Goal: Transaction & Acquisition: Subscribe to service/newsletter

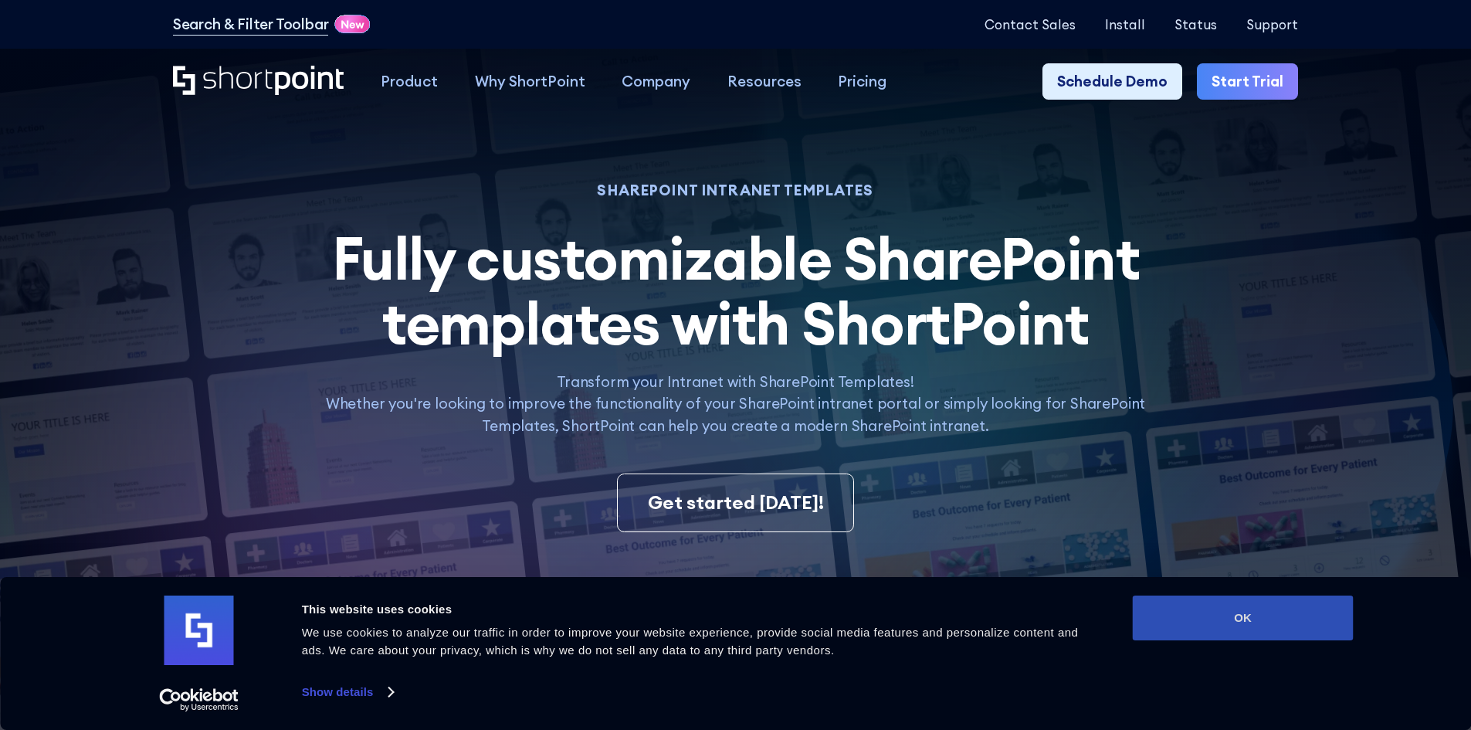
click at [1256, 620] on button "OK" at bounding box center [1243, 617] width 221 height 45
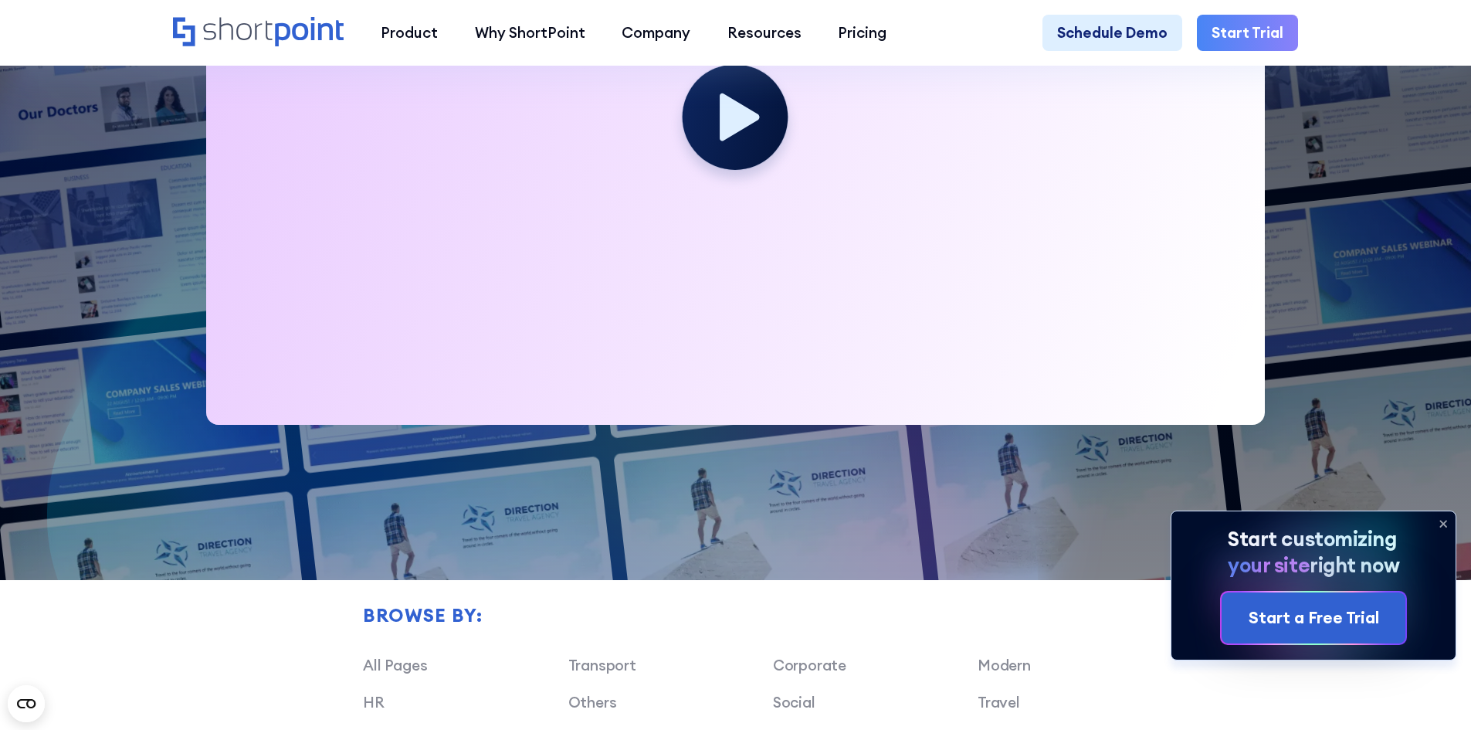
scroll to position [772, 0]
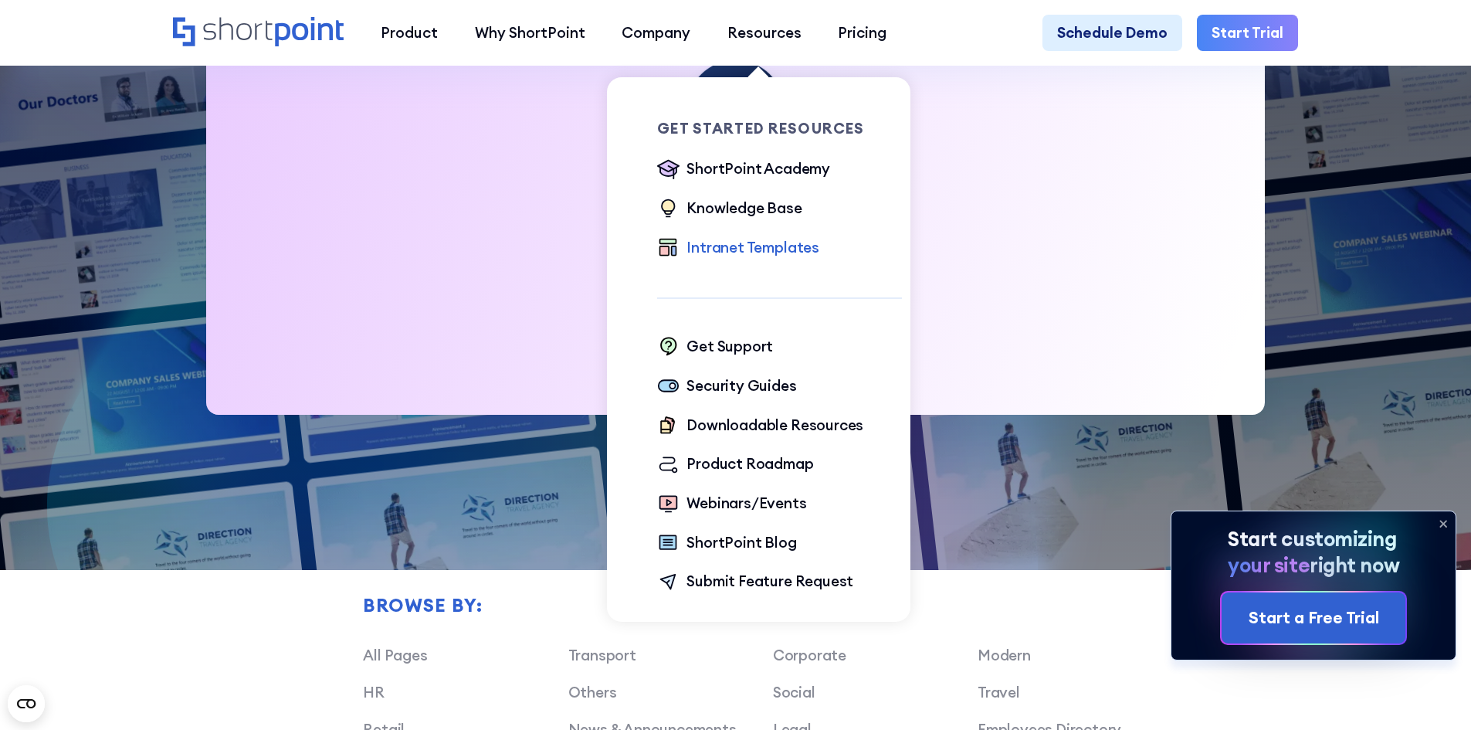
click at [729, 247] on div "Intranet Templates" at bounding box center [753, 247] width 133 height 22
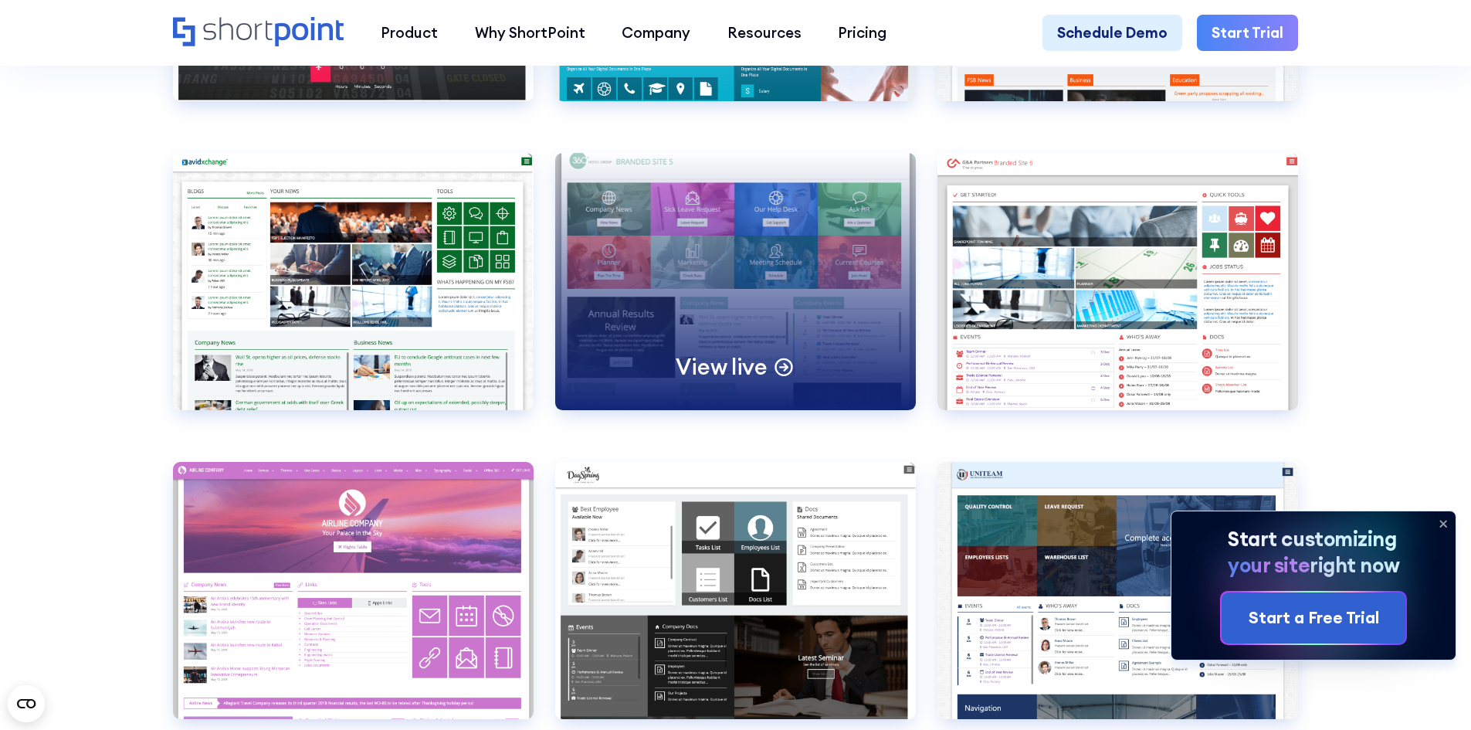
scroll to position [6101, 0]
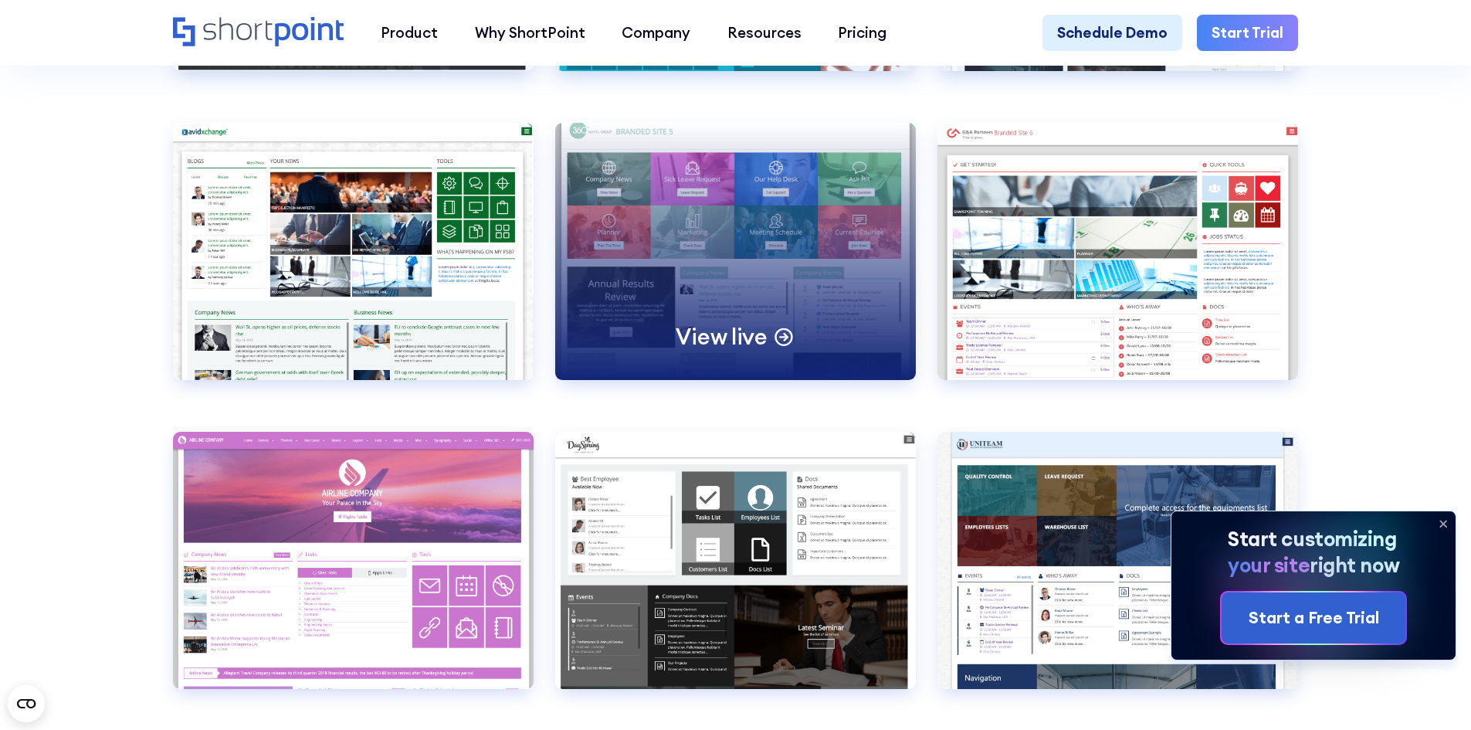
click at [718, 351] on p "View live" at bounding box center [721, 336] width 91 height 29
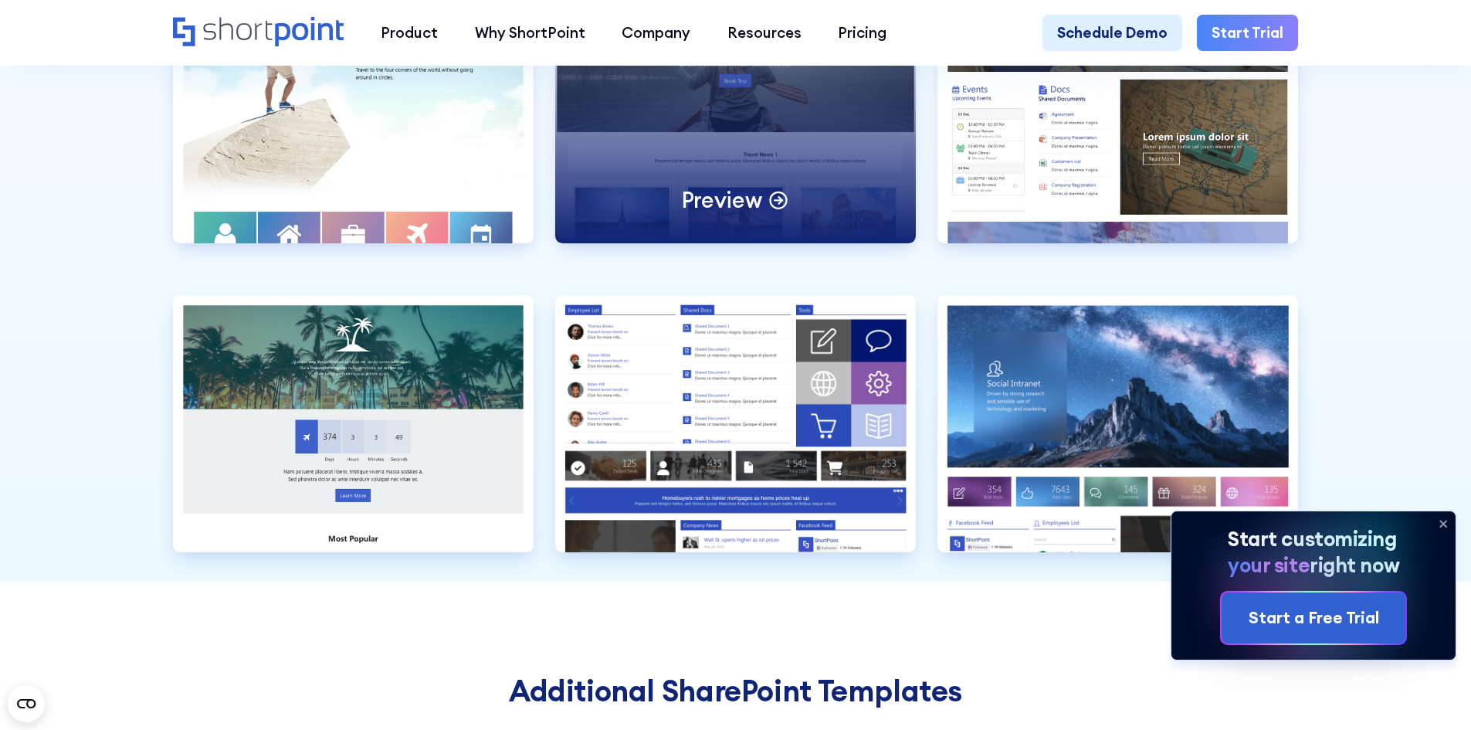
scroll to position [4865, 0]
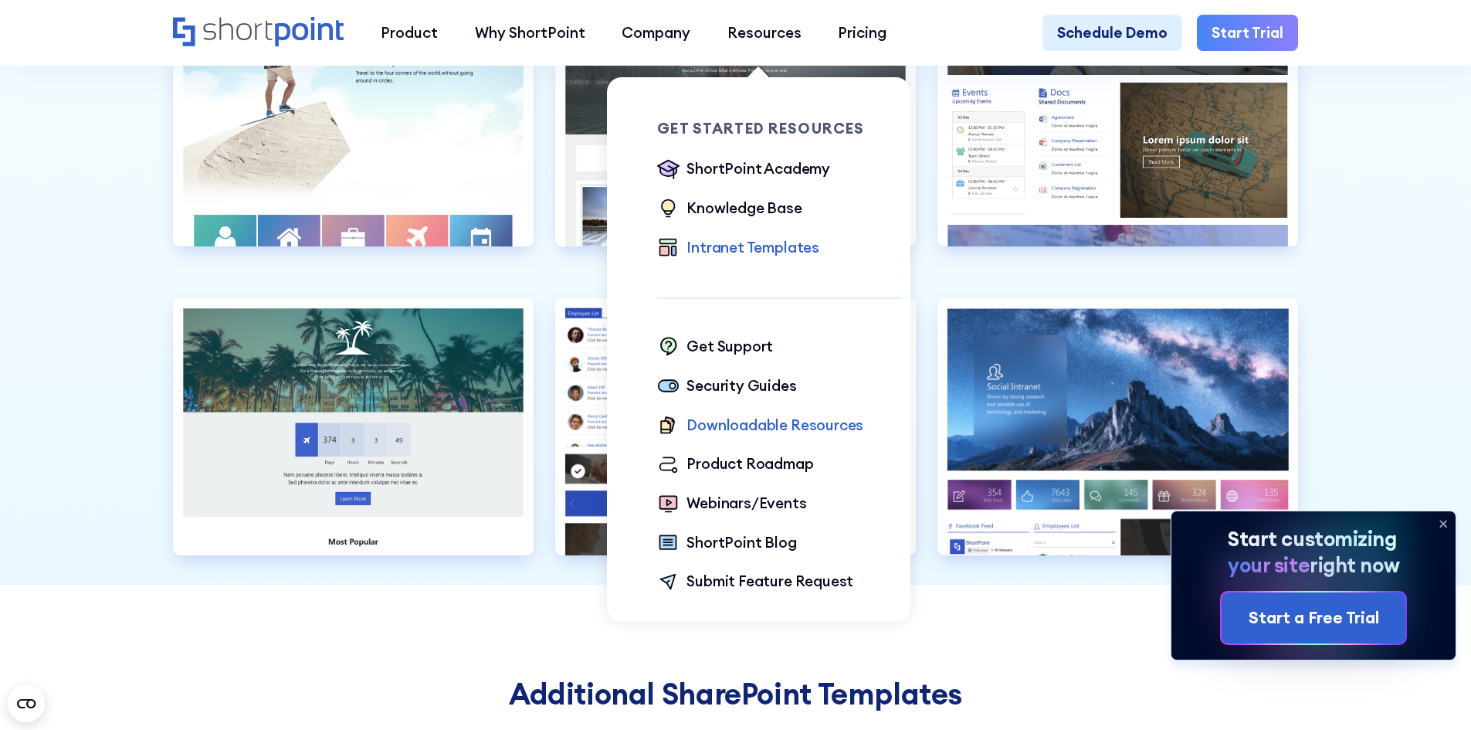
click at [736, 428] on div "Downloadable Resources" at bounding box center [775, 425] width 177 height 22
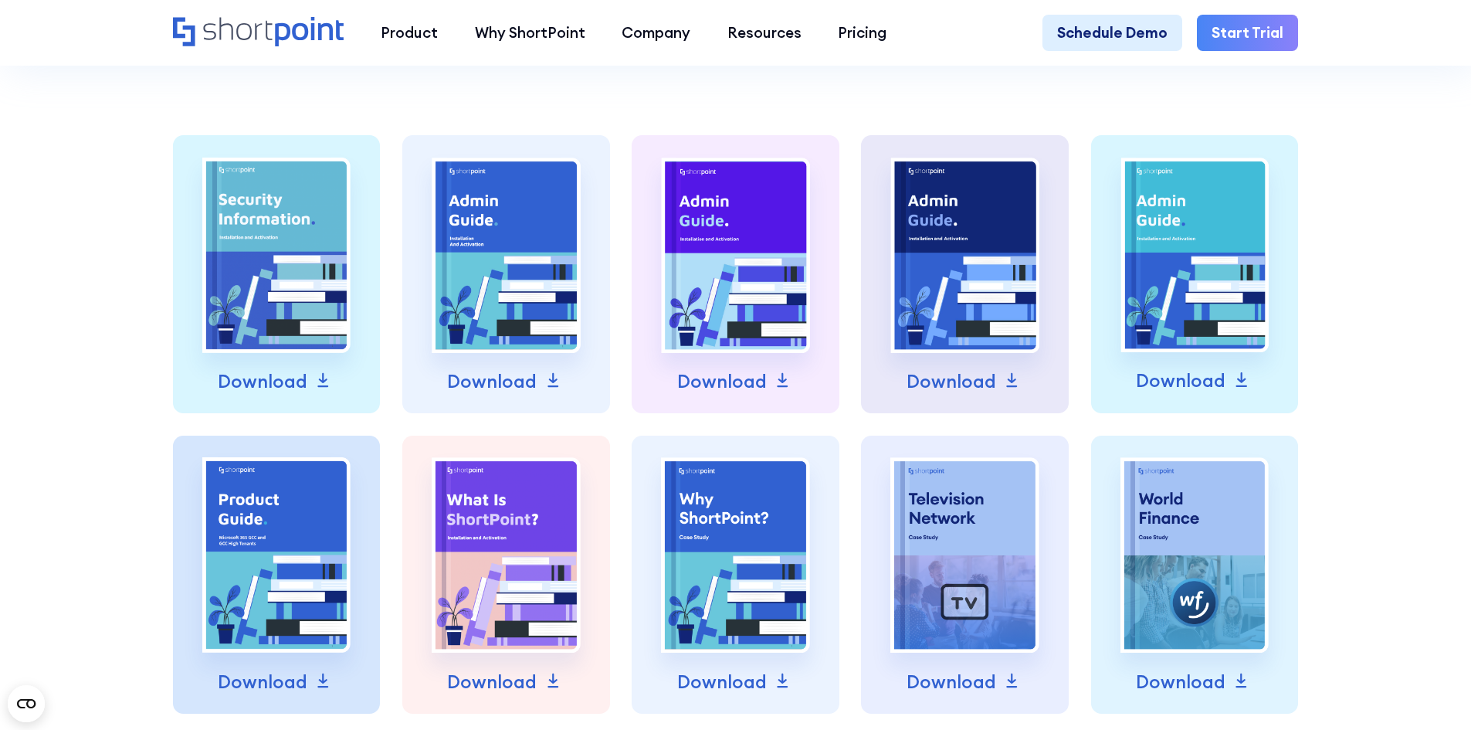
scroll to position [695, 0]
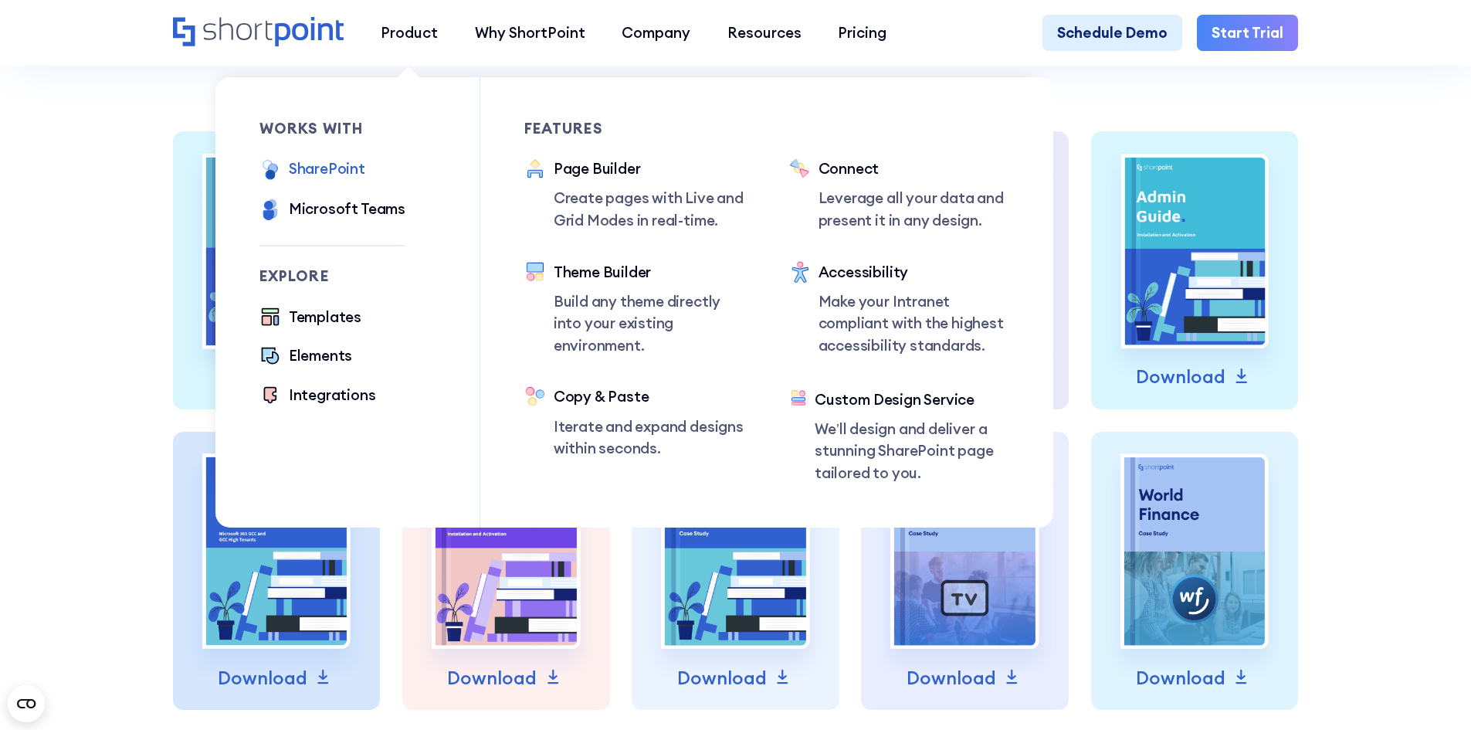
click at [328, 172] on div "SharePoint" at bounding box center [327, 169] width 76 height 22
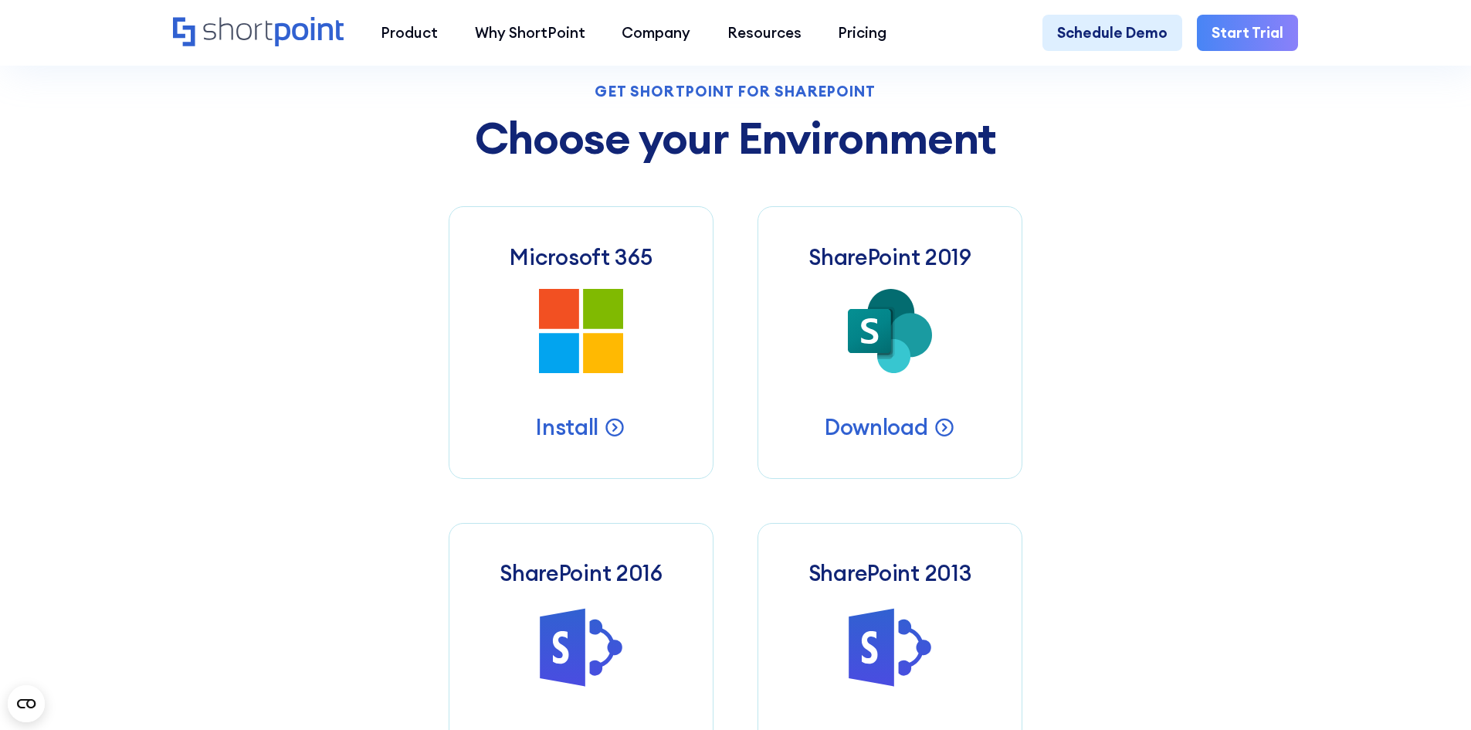
scroll to position [772, 0]
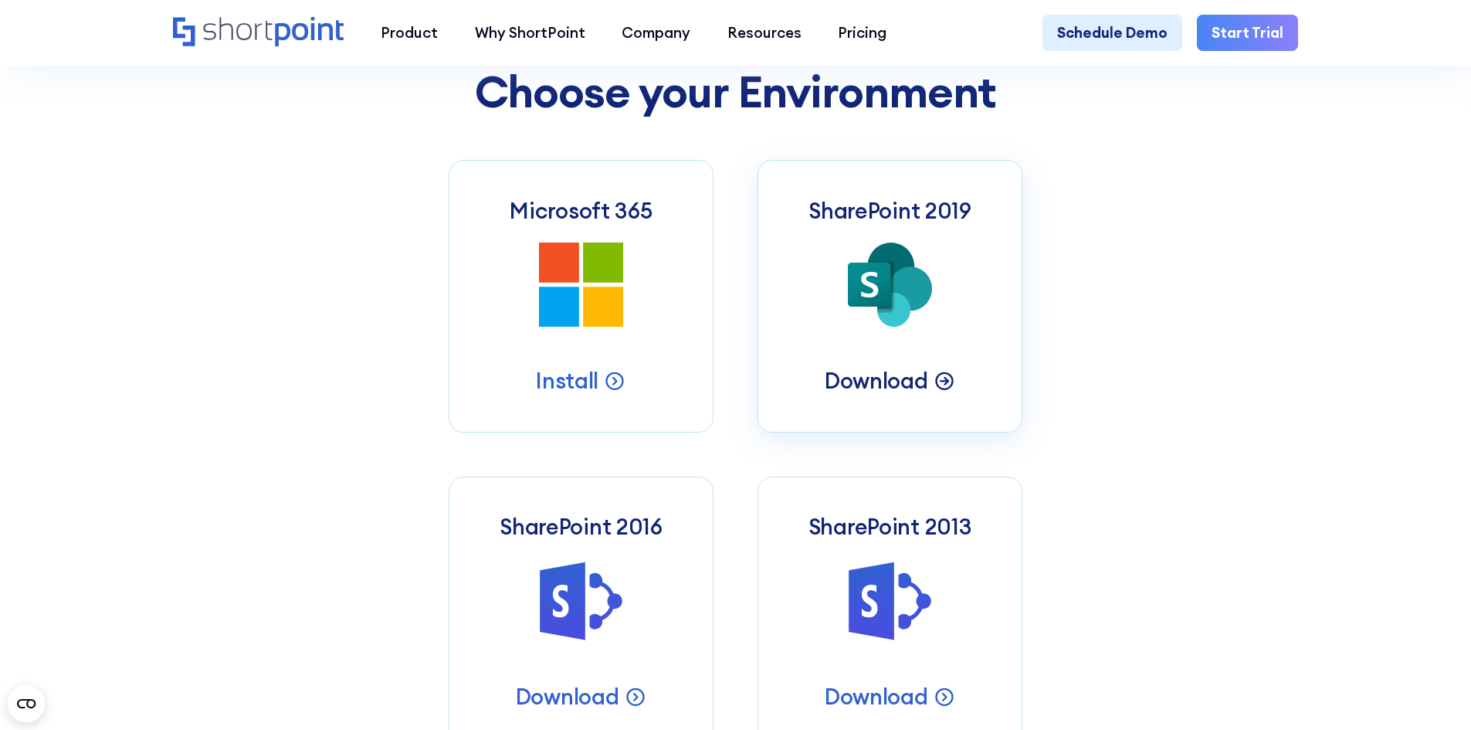
click at [876, 394] on p "Download" at bounding box center [876, 380] width 103 height 29
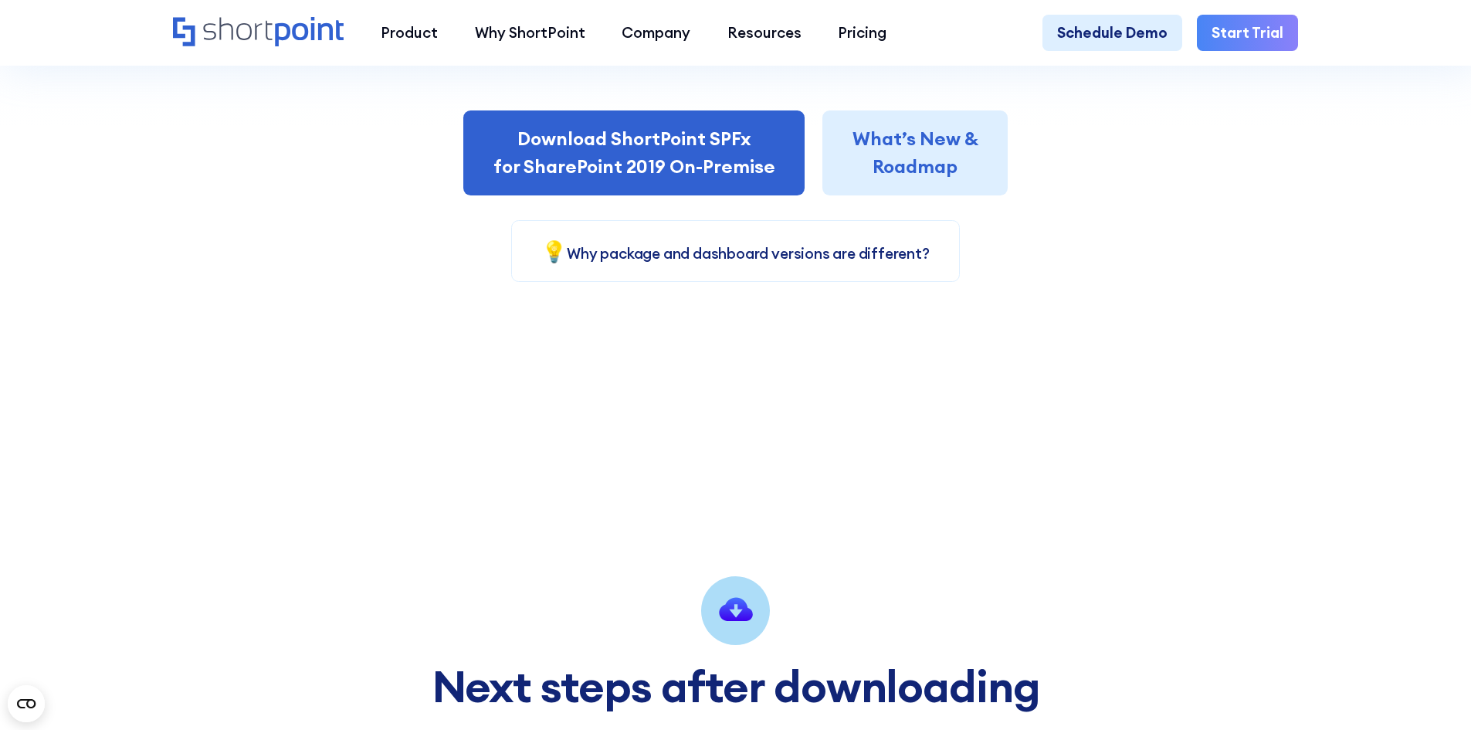
scroll to position [541, 0]
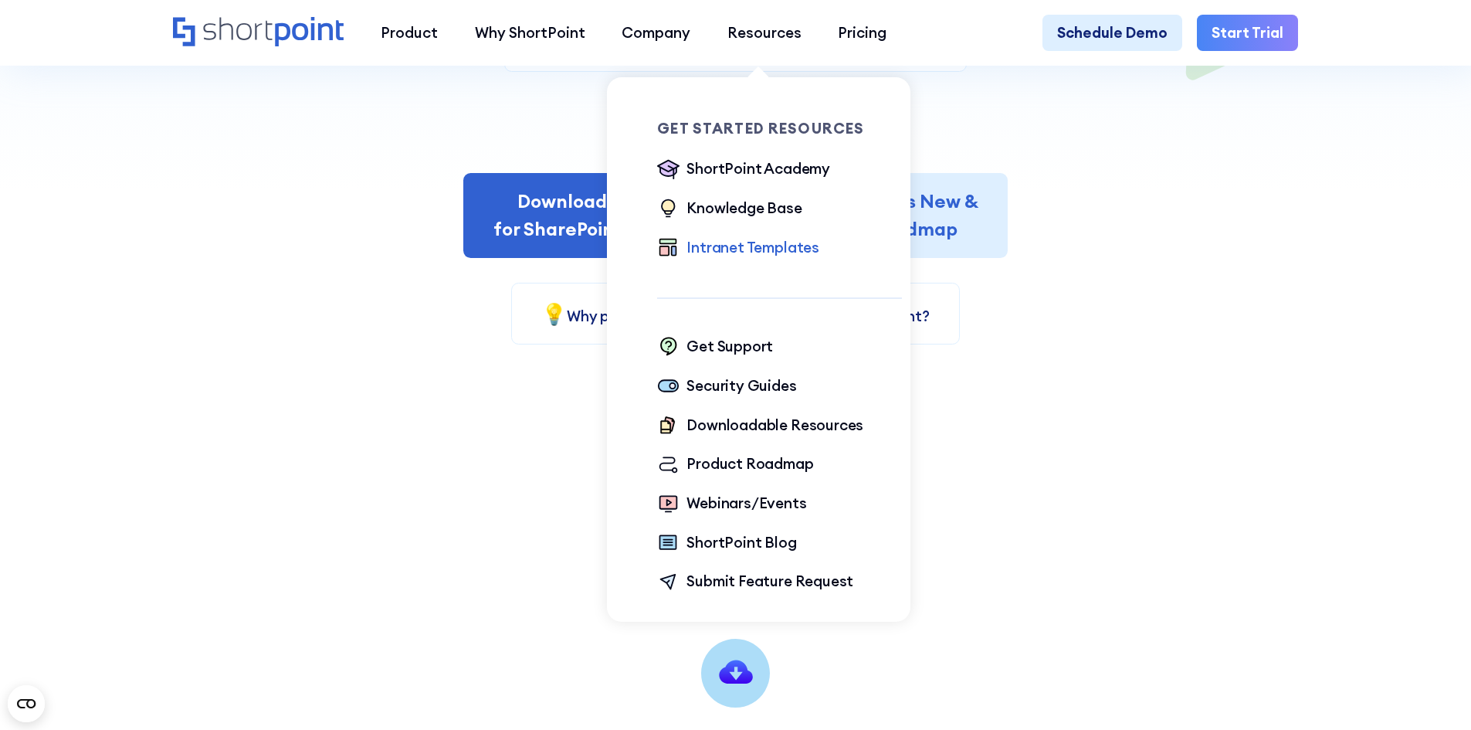
click at [765, 248] on div "Intranet Templates" at bounding box center [753, 247] width 133 height 22
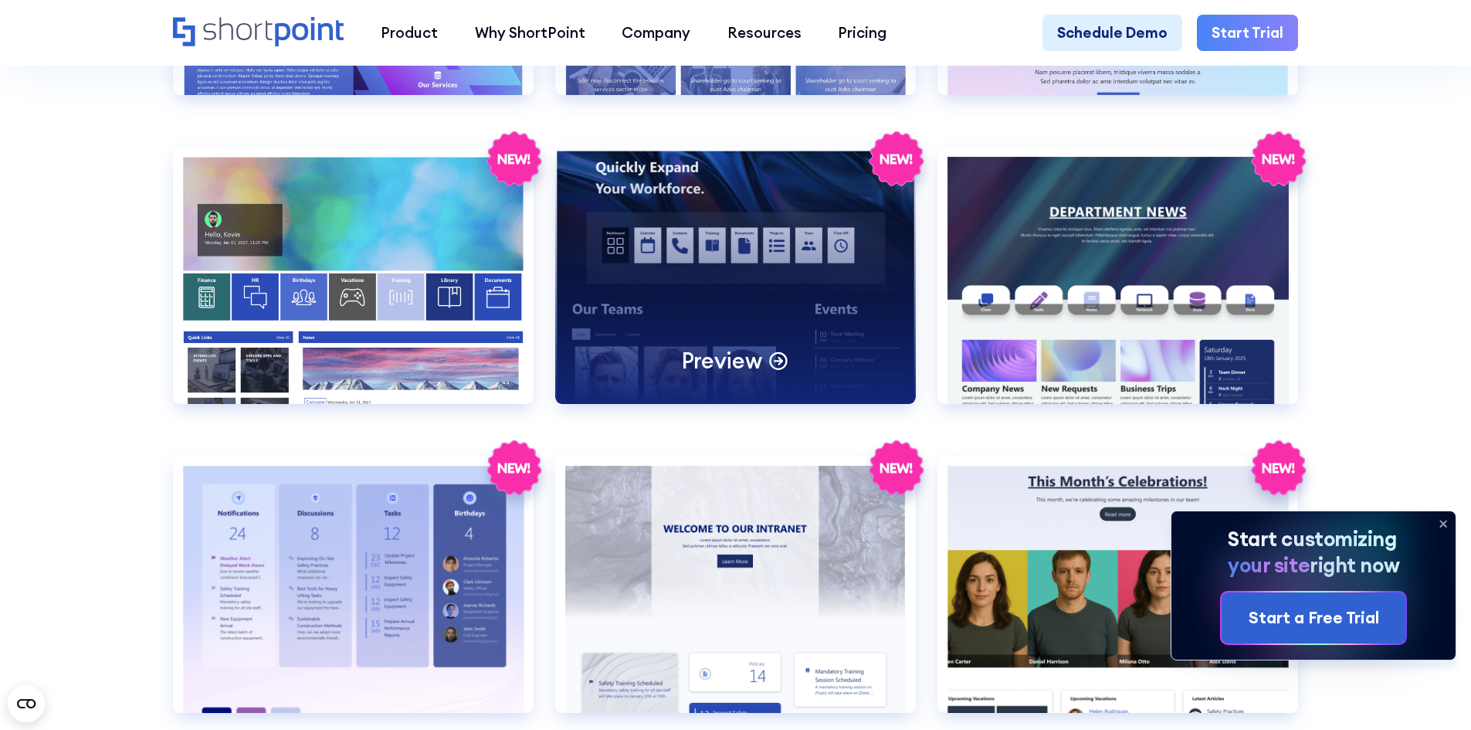
scroll to position [2857, 0]
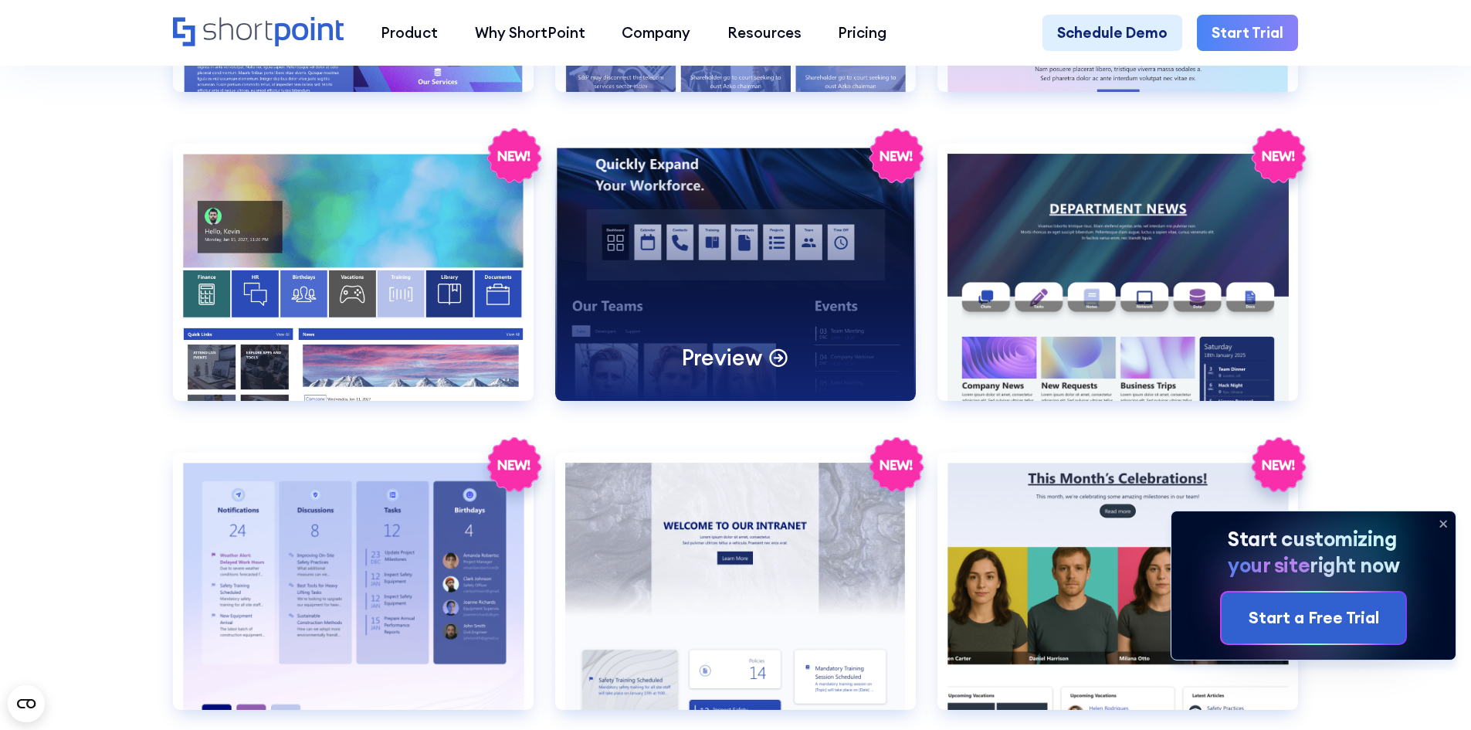
click at [721, 275] on div "Preview" at bounding box center [735, 272] width 361 height 257
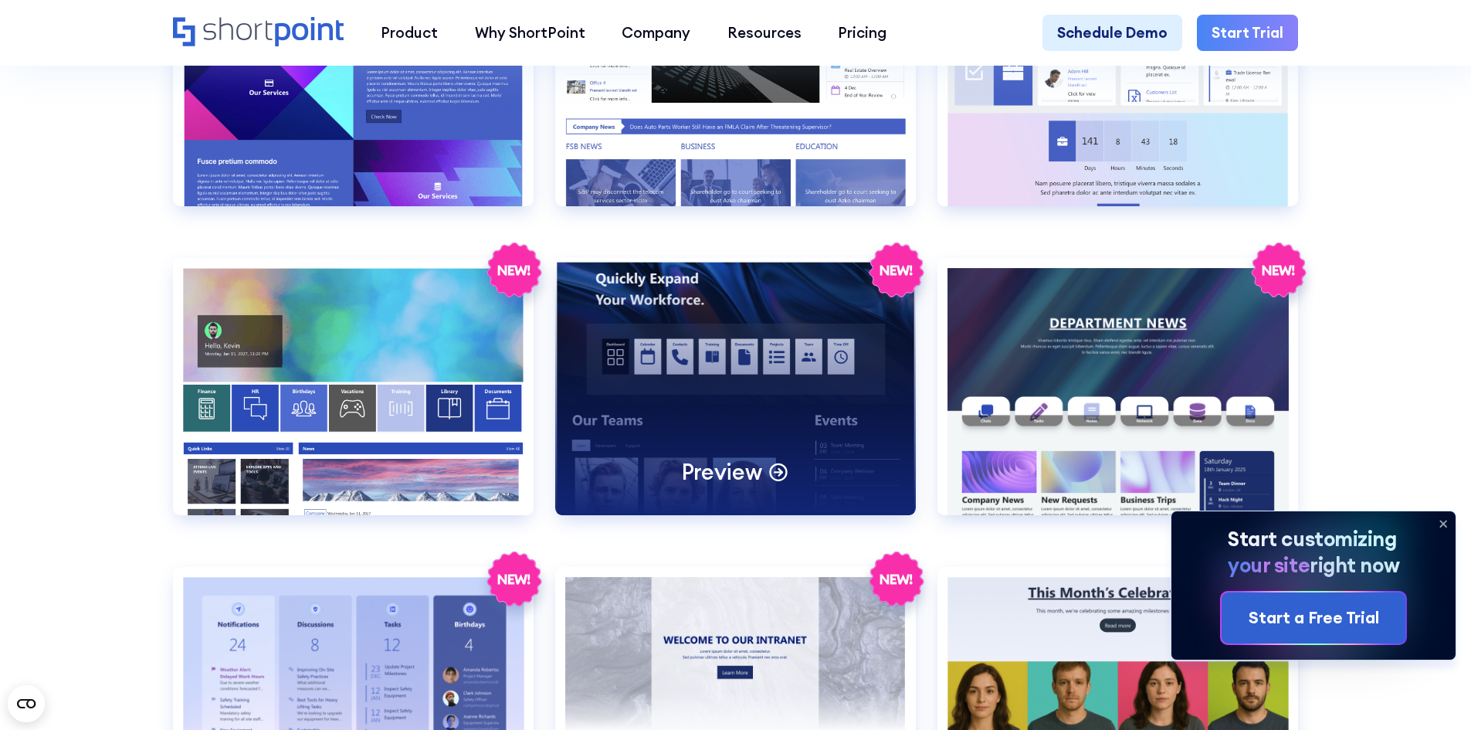
scroll to position [2703, 0]
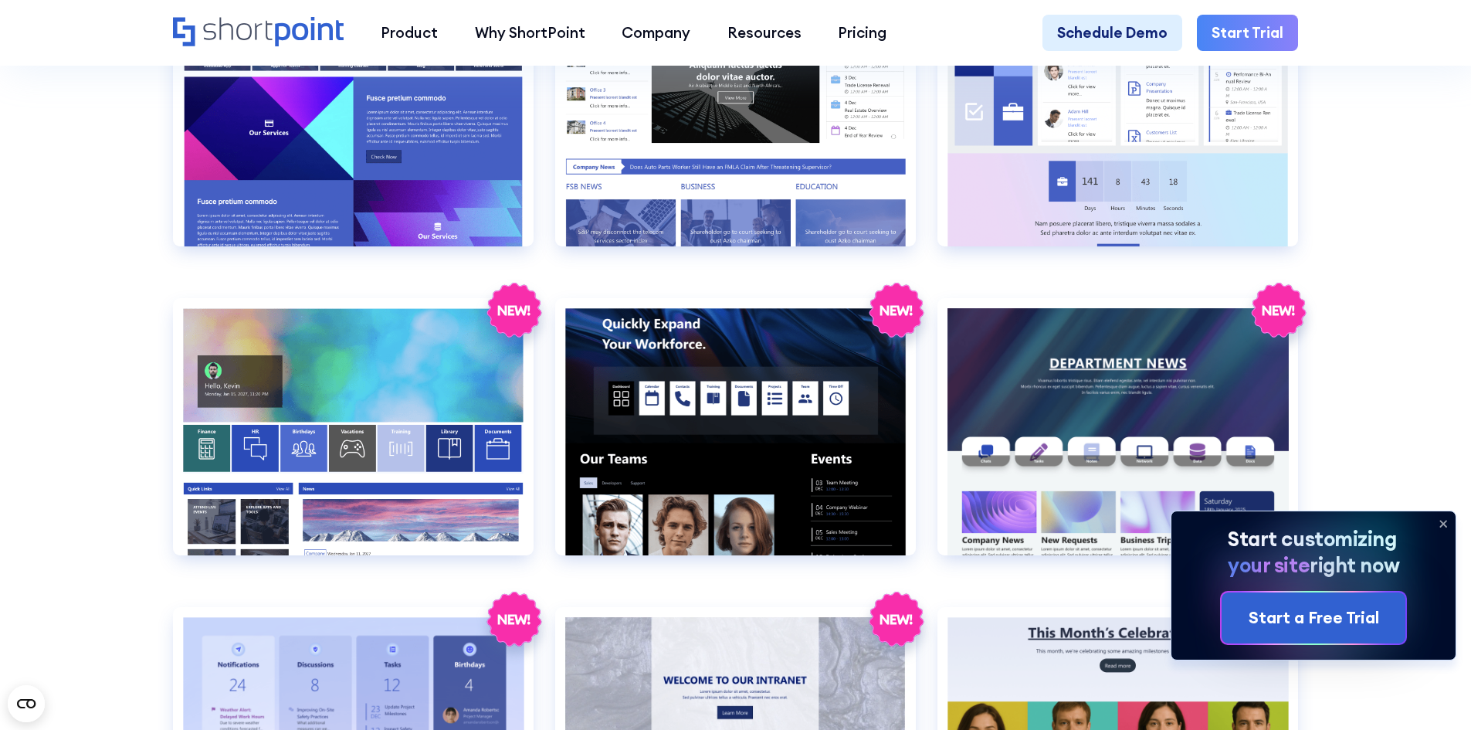
click at [1267, 39] on link "Start Trial" at bounding box center [1247, 33] width 101 height 37
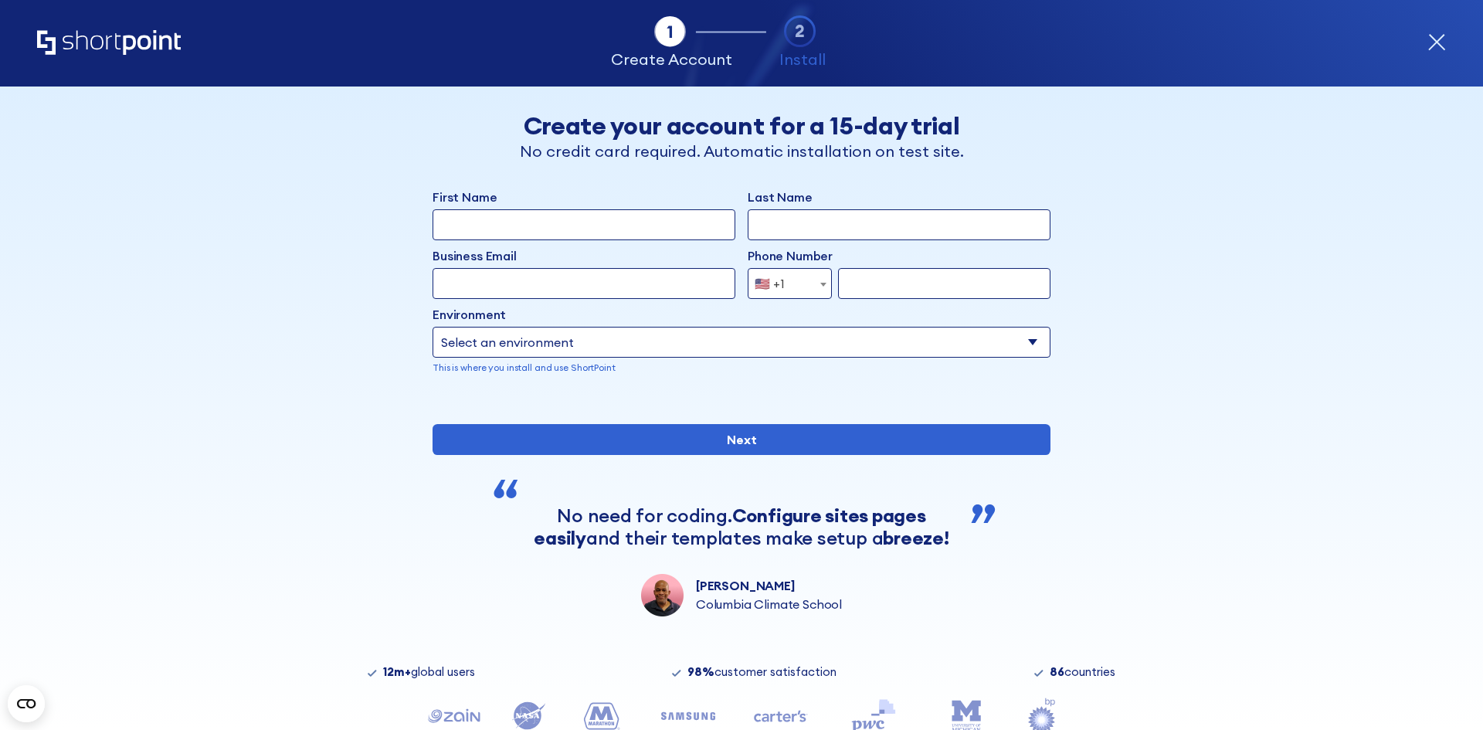
click at [607, 341] on select "Select an environment Microsoft 365 SharePoint Online SharePoint 2019 (On-Premi…" at bounding box center [741, 342] width 618 height 31
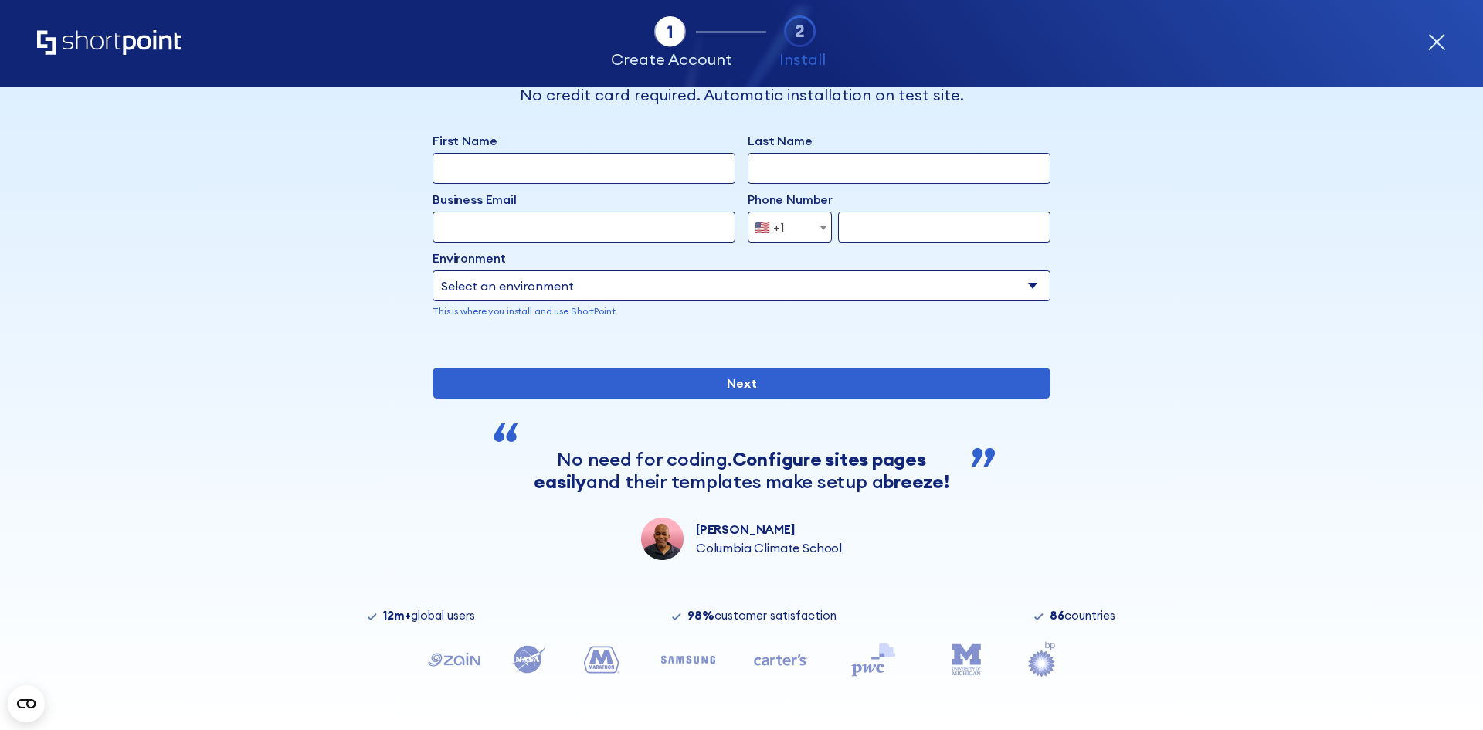
scroll to position [108, 0]
